Goal: Task Accomplishment & Management: Use online tool/utility

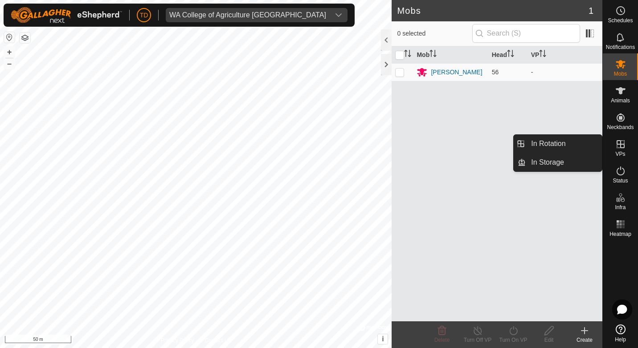
drag, startPoint x: 608, startPoint y: 157, endPoint x: 619, endPoint y: 141, distance: 19.3
click at [619, 141] on icon at bounding box center [621, 144] width 8 height 8
click at [556, 142] on link "In Rotation" at bounding box center [564, 144] width 76 height 18
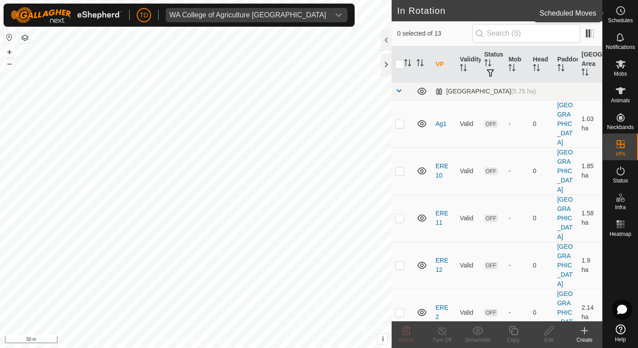
click at [617, 12] on circle at bounding box center [621, 11] width 8 height 8
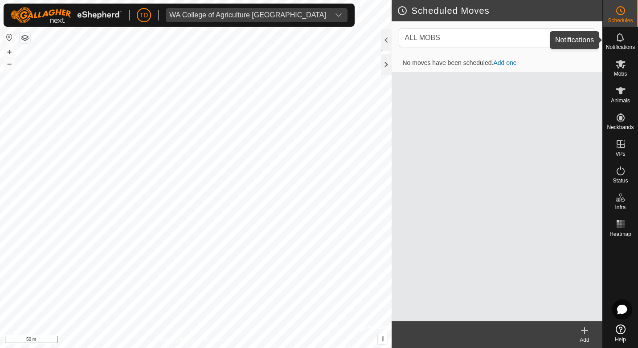
click at [624, 37] on icon at bounding box center [620, 37] width 11 height 11
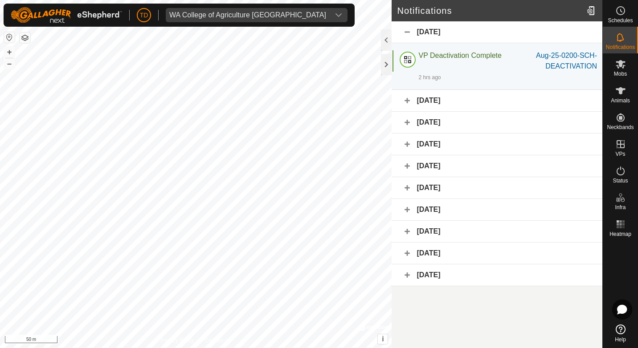
click at [434, 101] on div "[DATE]" at bounding box center [497, 101] width 211 height 22
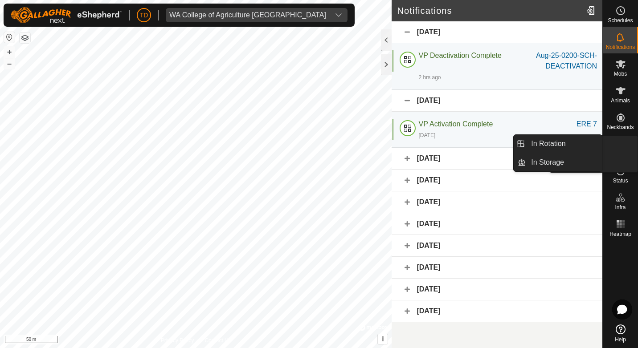
click at [625, 152] on span "VPs" at bounding box center [620, 154] width 10 height 5
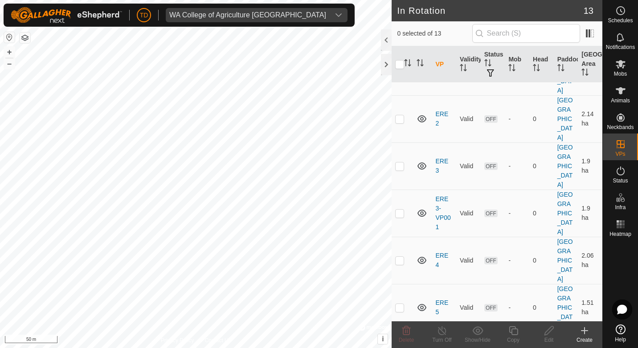
scroll to position [267, 0]
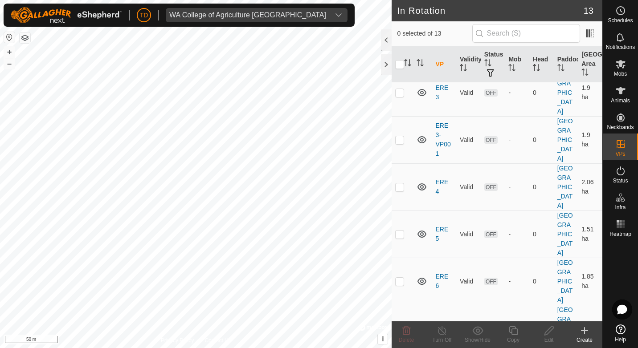
click at [403, 325] on p-checkbox at bounding box center [399, 328] width 9 height 7
checkbox input "true"
click at [402, 325] on p-tablecheckbox at bounding box center [399, 328] width 9 height 7
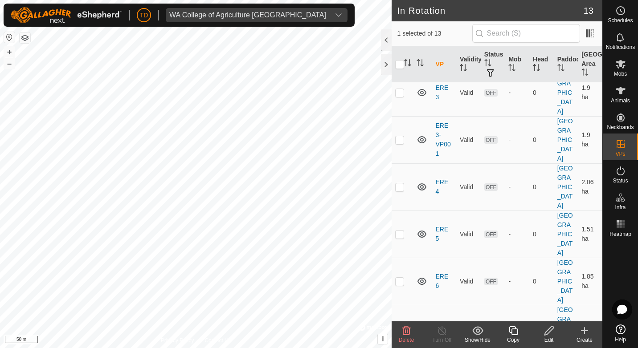
click at [401, 325] on p-checkbox at bounding box center [399, 328] width 9 height 7
checkbox input "false"
click at [550, 330] on icon at bounding box center [549, 331] width 11 height 11
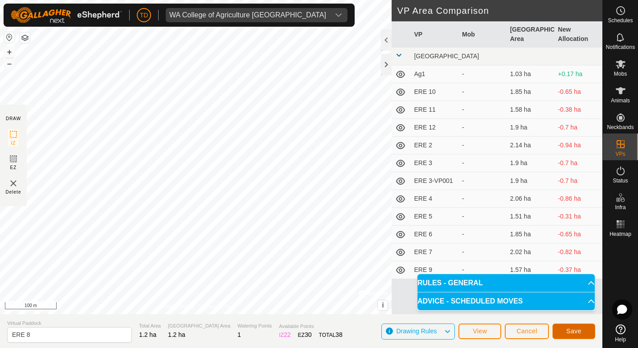
click at [568, 331] on span "Save" at bounding box center [573, 331] width 15 height 7
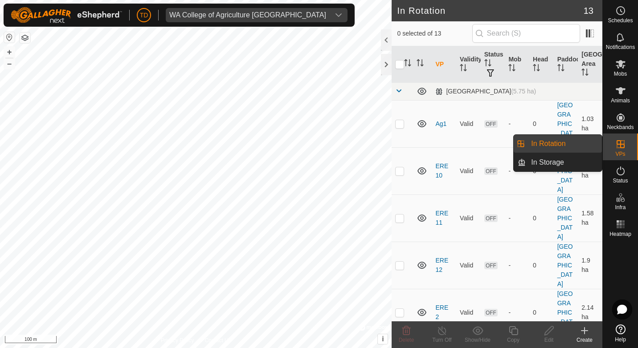
click at [556, 147] on link "In Rotation" at bounding box center [564, 144] width 76 height 18
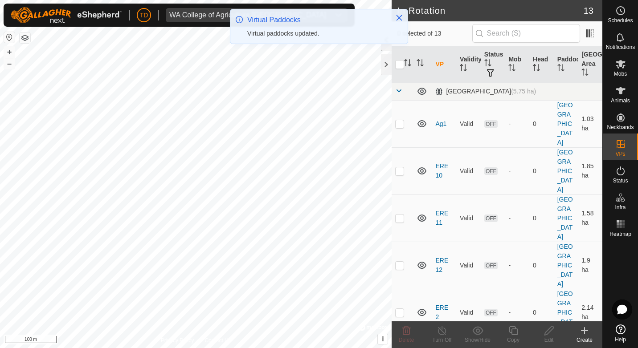
checkbox input "true"
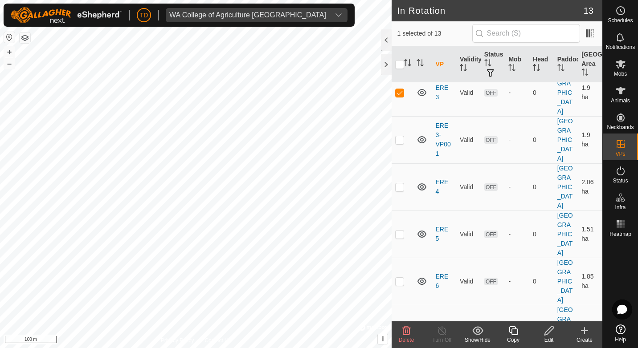
scroll to position [271, 0]
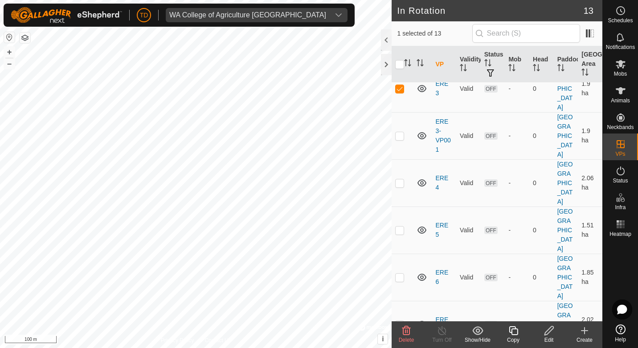
checkbox input "true"
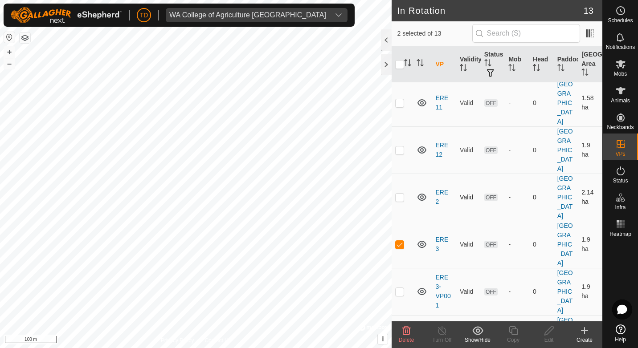
scroll to position [93, 0]
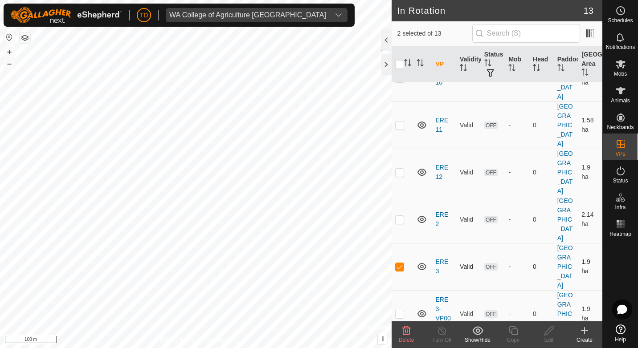
click at [402, 263] on p-checkbox at bounding box center [399, 266] width 9 height 7
checkbox input "false"
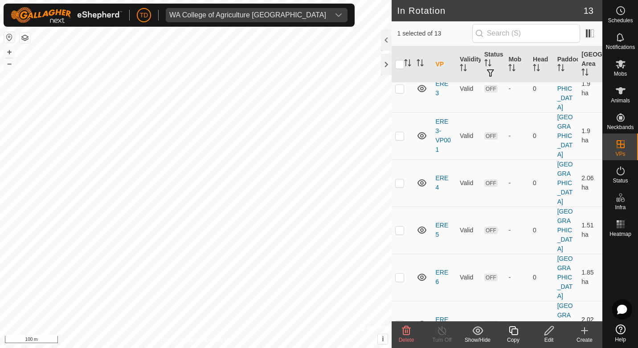
click at [401, 321] on p-checkbox at bounding box center [399, 324] width 9 height 7
checkbox input "true"
click at [399, 321] on p-checkbox at bounding box center [399, 324] width 9 height 7
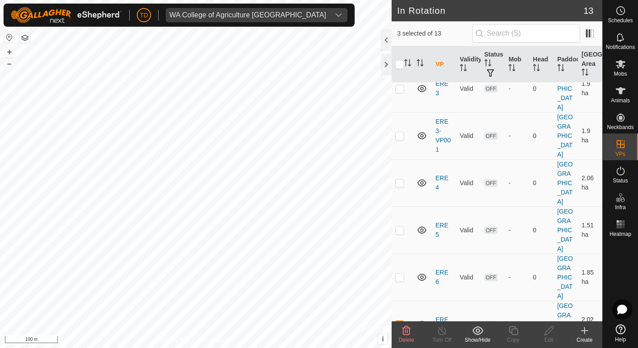
checkbox input "false"
click at [549, 331] on icon at bounding box center [549, 331] width 11 height 11
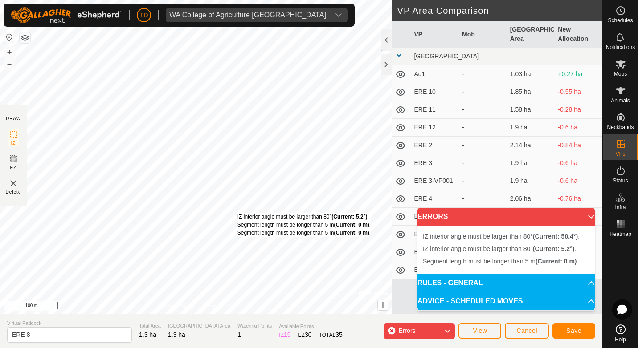
click at [238, 213] on div "IZ interior angle must be larger than 80° (Current: 5.2°) . Segment length must…" at bounding box center [304, 225] width 133 height 24
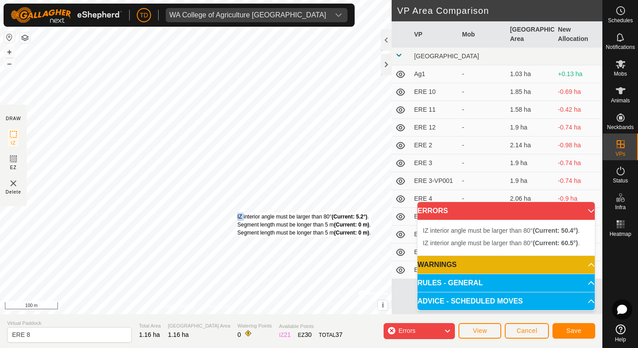
copy div "IZ"
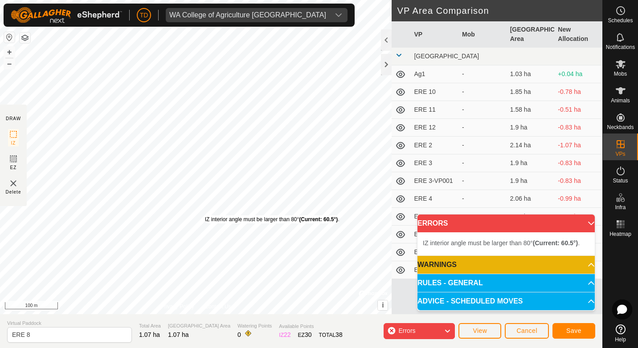
click at [205, 216] on div "IZ interior angle must be larger than 80° (Current: 60.5°) ." at bounding box center [272, 220] width 135 height 8
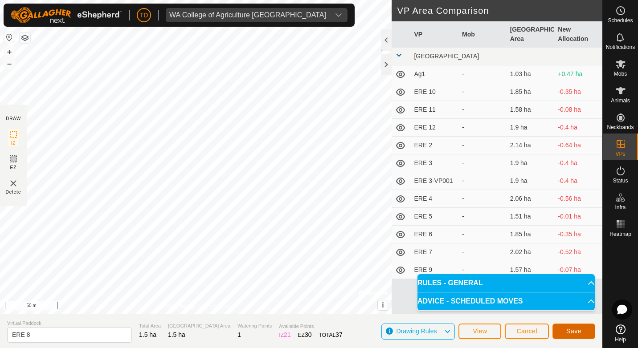
click at [574, 329] on span "Save" at bounding box center [573, 331] width 15 height 7
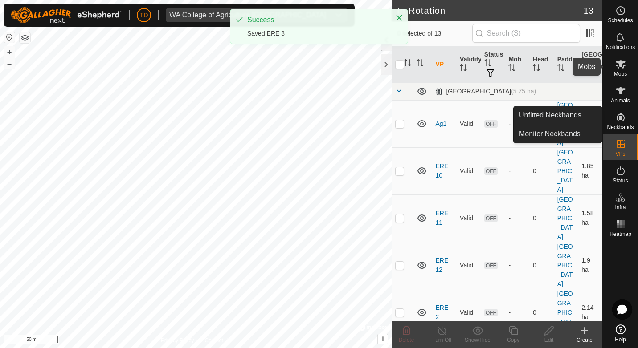
click at [620, 70] on es-mob-svg-icon at bounding box center [621, 64] width 16 height 14
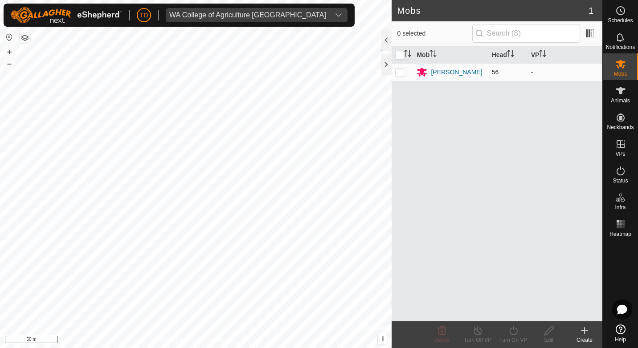
click at [402, 75] on p-checkbox at bounding box center [399, 72] width 9 height 7
checkbox input "true"
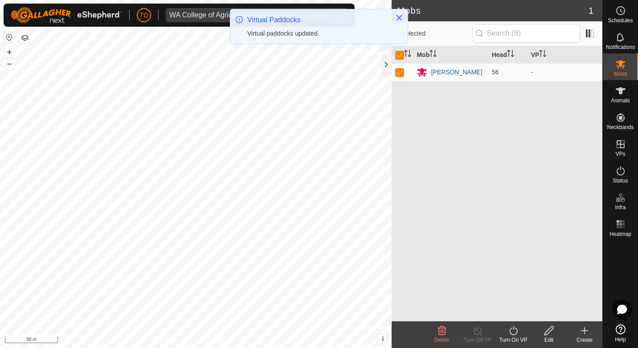
click at [509, 322] on div "Turn On VP" at bounding box center [514, 335] width 36 height 27
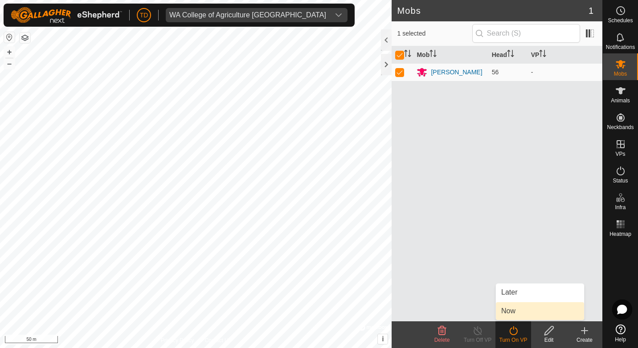
click at [514, 311] on link "Now" at bounding box center [540, 312] width 88 height 18
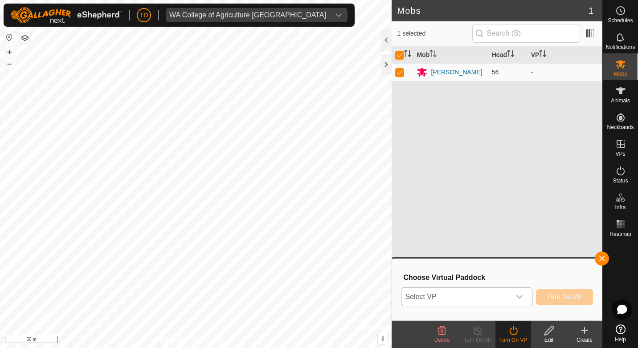
click at [516, 299] on div "dropdown trigger" at bounding box center [520, 297] width 18 height 18
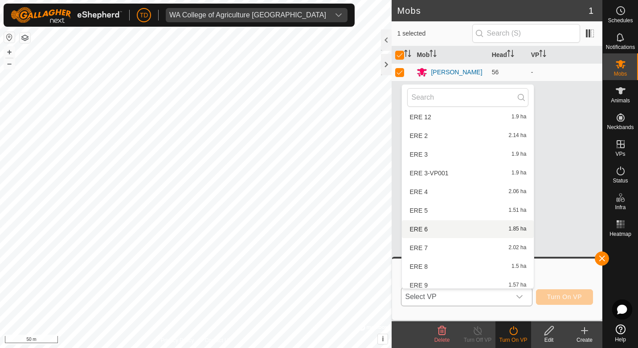
scroll to position [85, 0]
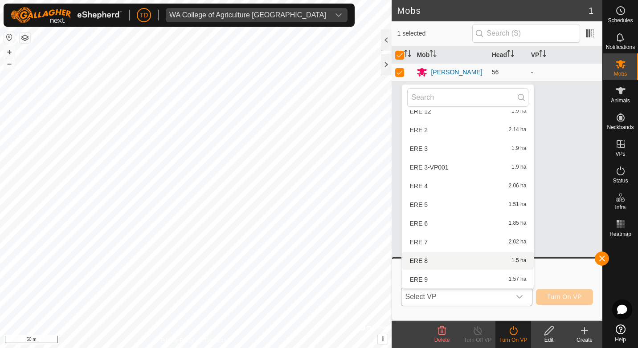
click at [430, 262] on li "ERE 8 1.5 ha" at bounding box center [468, 261] width 132 height 18
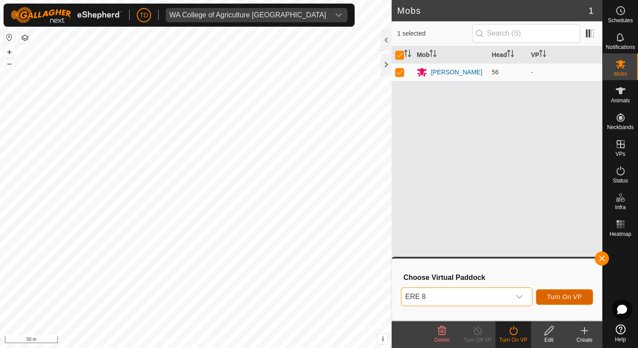
click at [565, 296] on span "Turn On VP" at bounding box center [564, 297] width 35 height 7
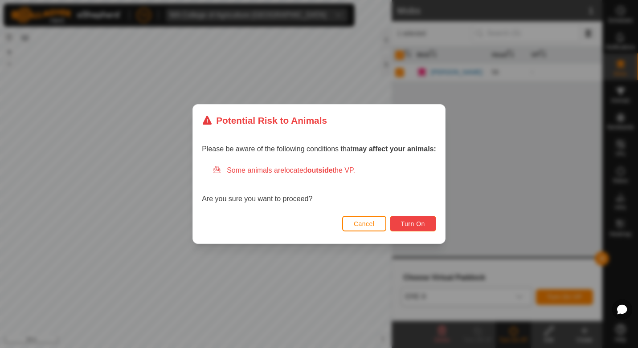
click at [414, 224] on span "Turn On" at bounding box center [413, 224] width 24 height 7
